Goal: Task Accomplishment & Management: Manage account settings

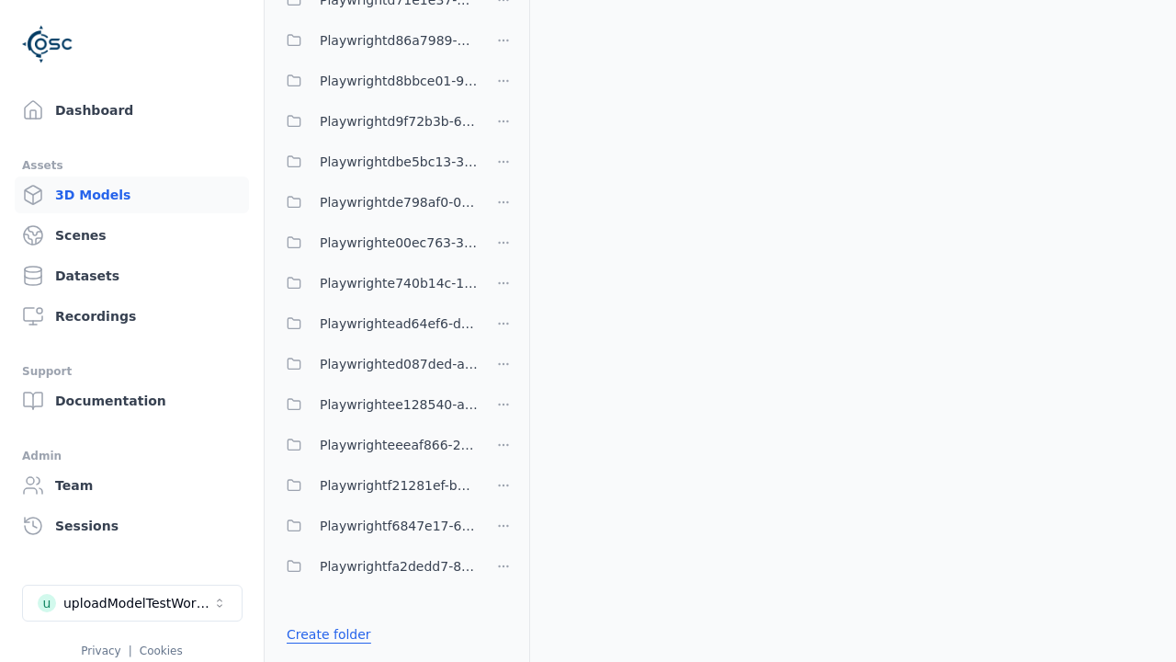
click at [323, 634] on link "Create folder" at bounding box center [329, 634] width 85 height 18
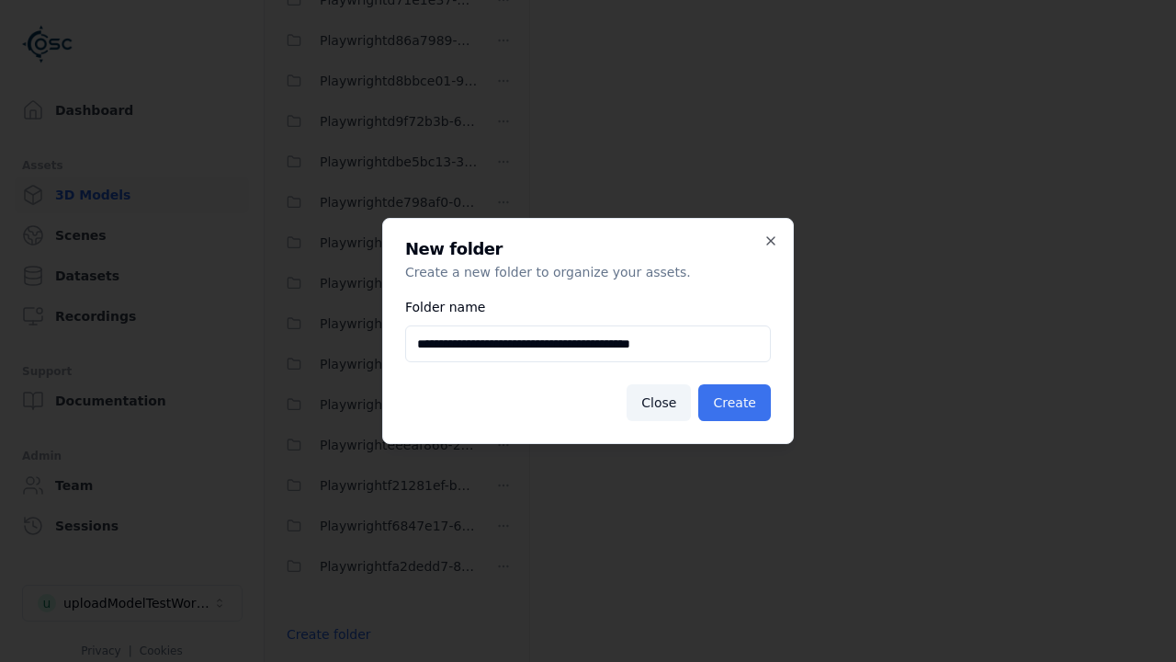
type input "**********"
click at [737, 402] on button "Create" at bounding box center [734, 402] width 73 height 37
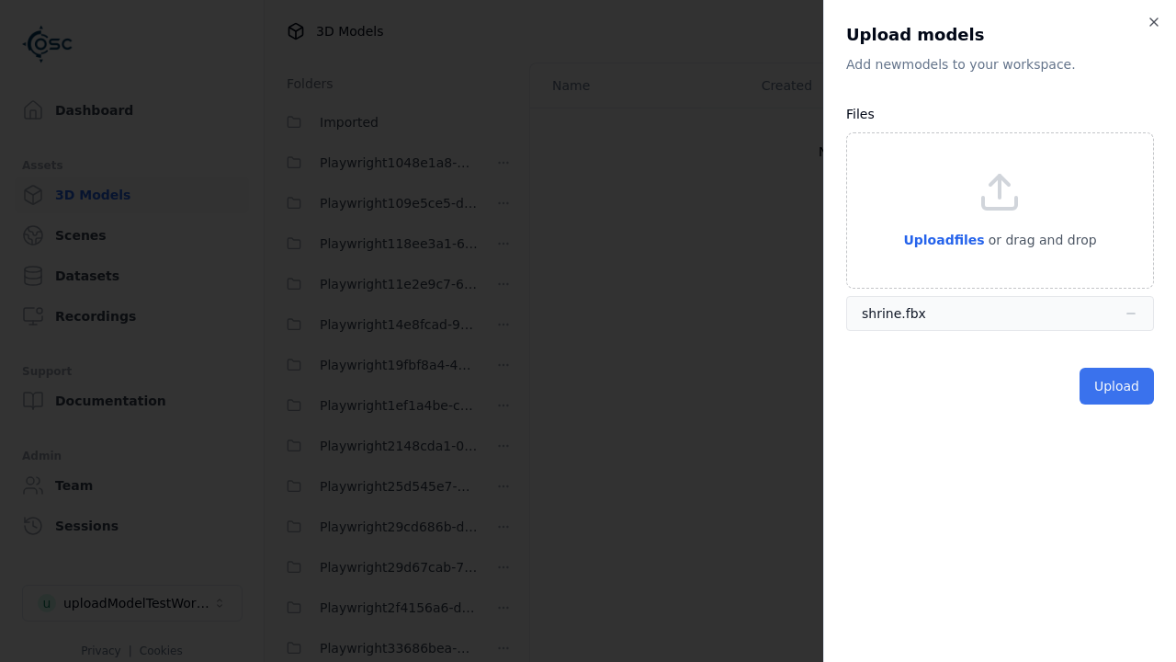
click at [1118, 386] on button "Upload" at bounding box center [1117, 386] width 74 height 37
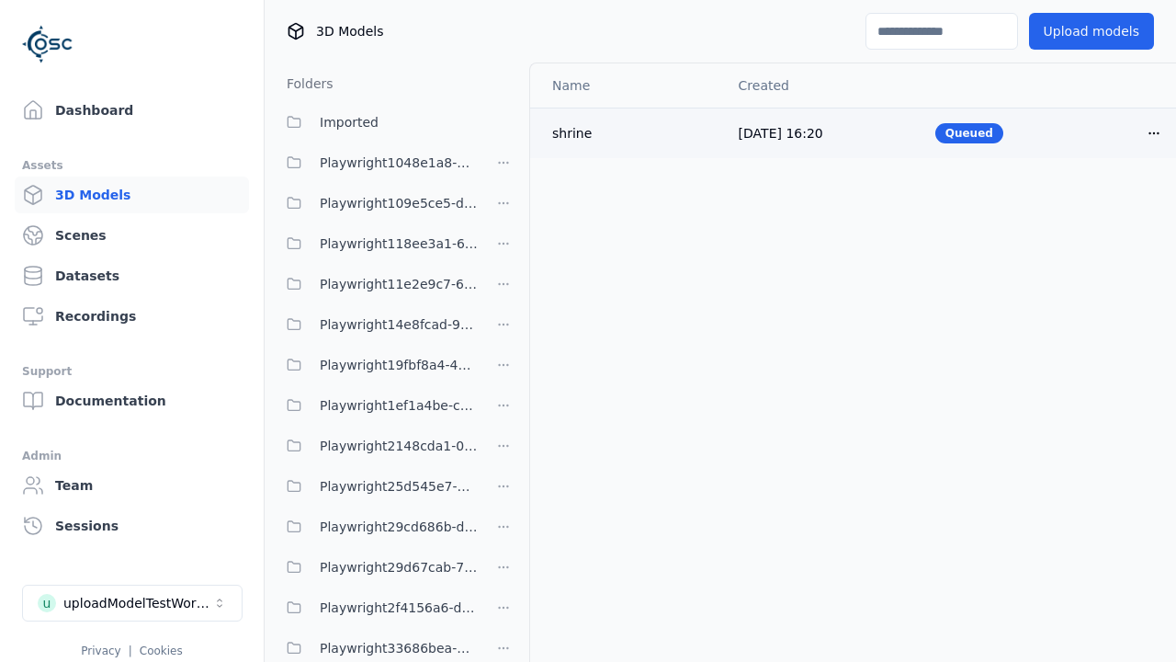
click at [1154, 132] on html "Support Dashboard Assets 3D Models Scenes Datasets Recordings Support Documenta…" at bounding box center [588, 331] width 1176 height 662
click at [1114, 203] on div "Delete" at bounding box center [1113, 203] width 108 height 29
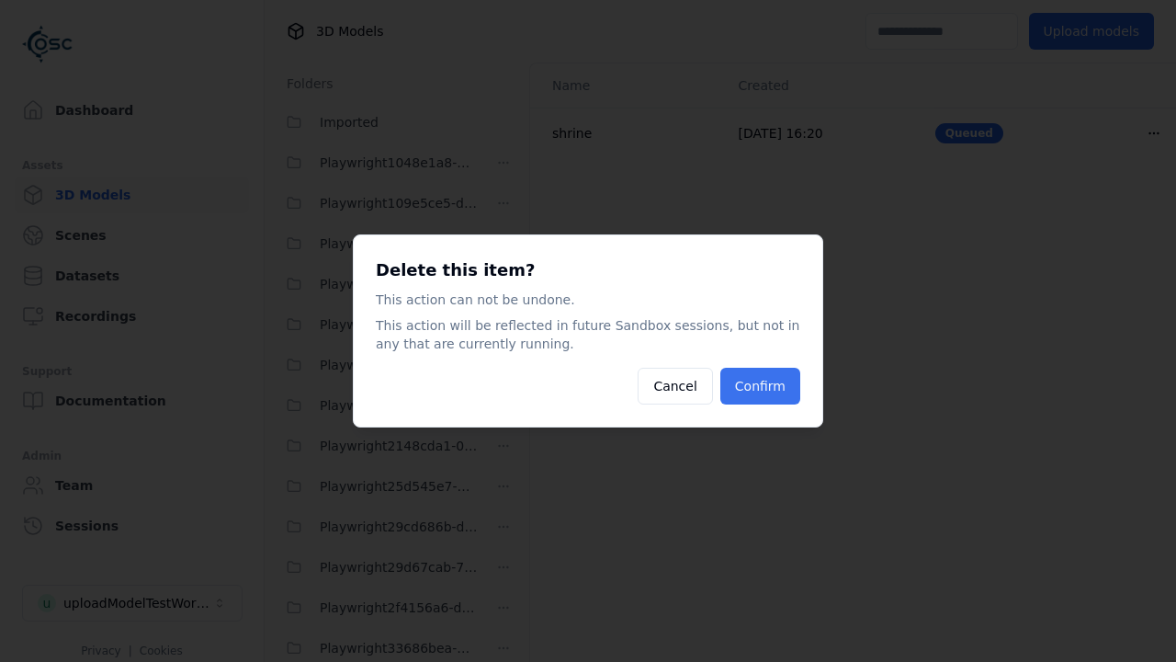
click at [763, 386] on button "Confirm" at bounding box center [760, 386] width 80 height 37
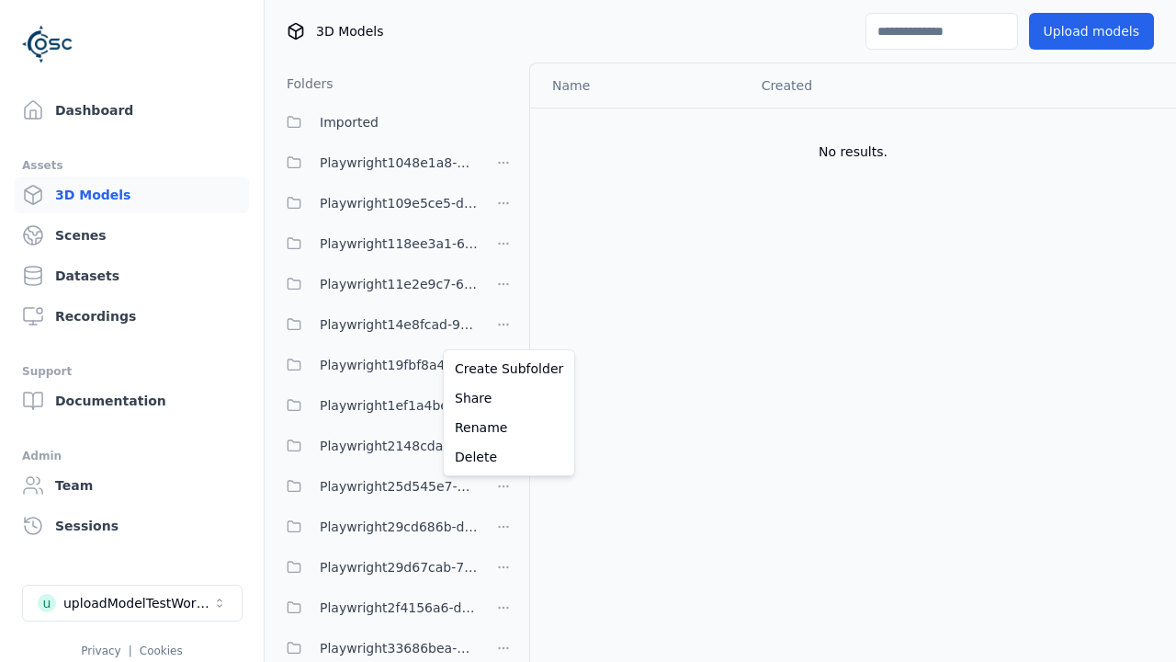
click at [504, 331] on html "Support Dashboard Assets 3D Models Scenes Datasets Recordings Support Documenta…" at bounding box center [588, 331] width 1176 height 662
